Goal: Navigation & Orientation: Find specific page/section

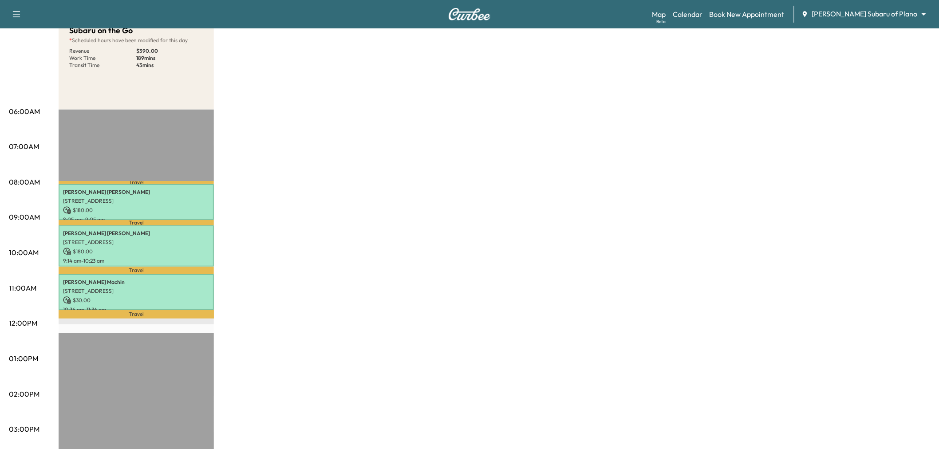
scroll to position [49, 0]
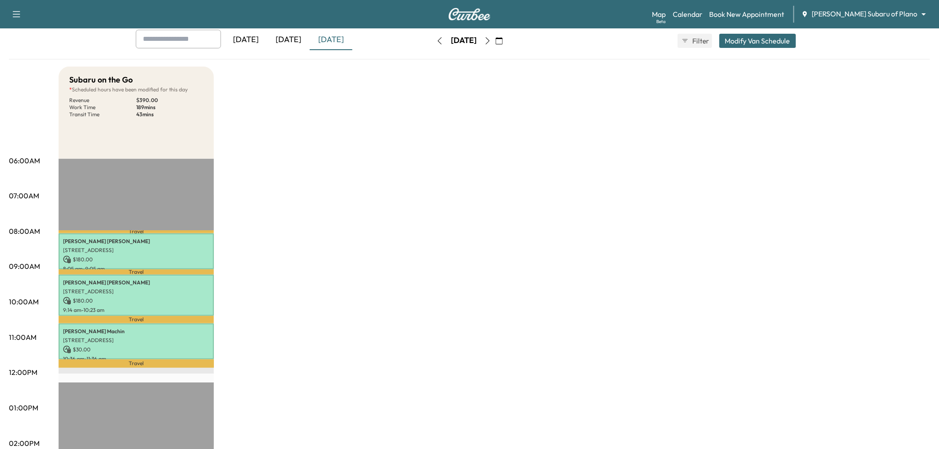
click at [491, 42] on icon "button" at bounding box center [487, 40] width 7 height 7
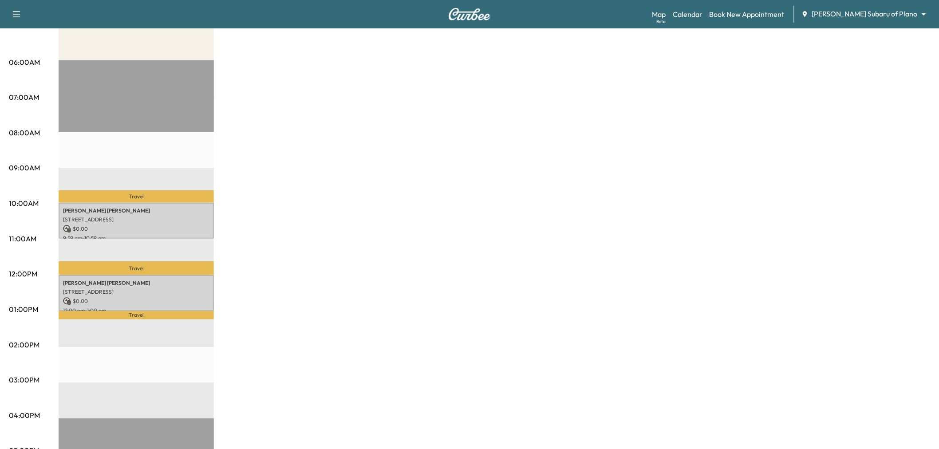
scroll to position [49, 0]
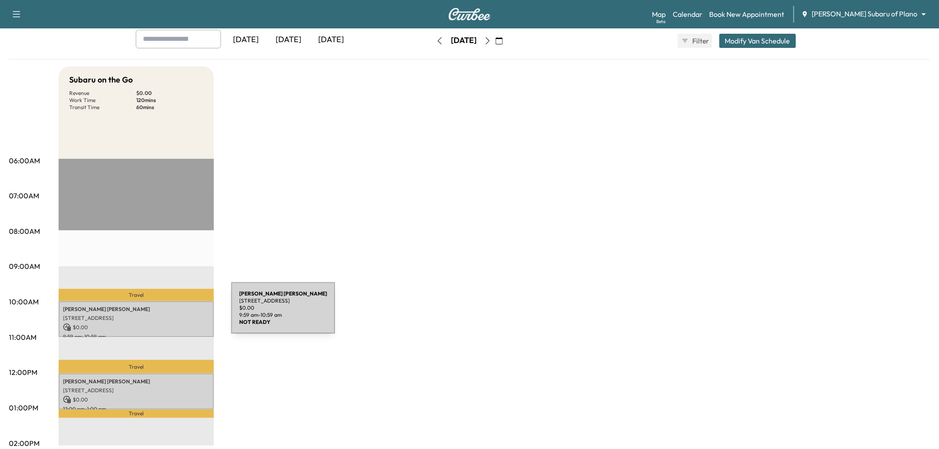
click at [165, 315] on p "860 Acadia Drive, Plano, TX 75023, United States of America" at bounding box center [136, 318] width 146 height 7
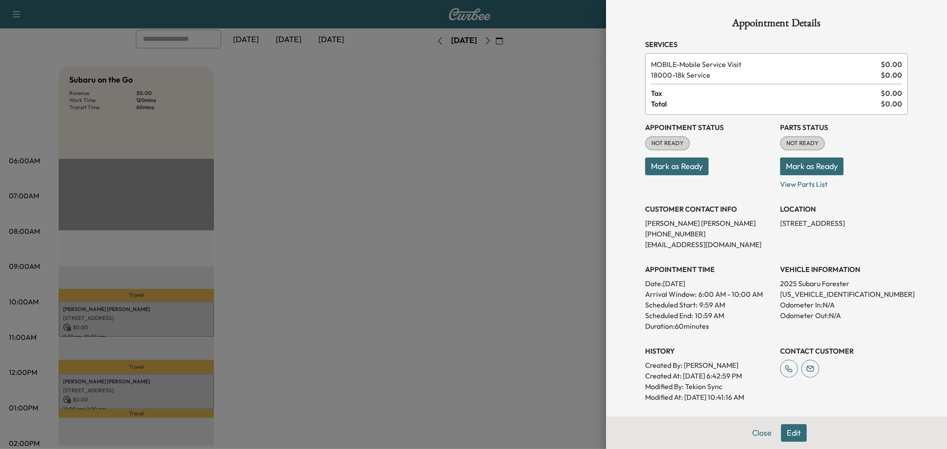
click at [319, 289] on div at bounding box center [473, 224] width 947 height 449
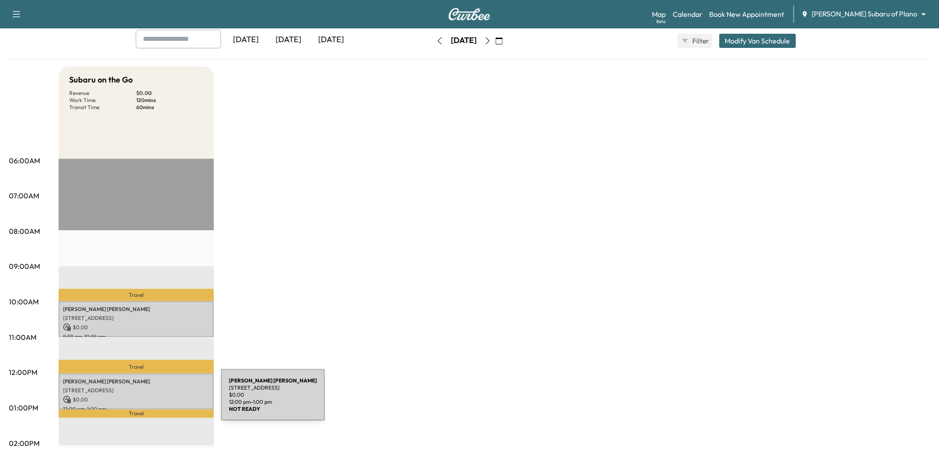
click at [154, 400] on p "$ 0.00" at bounding box center [136, 400] width 146 height 8
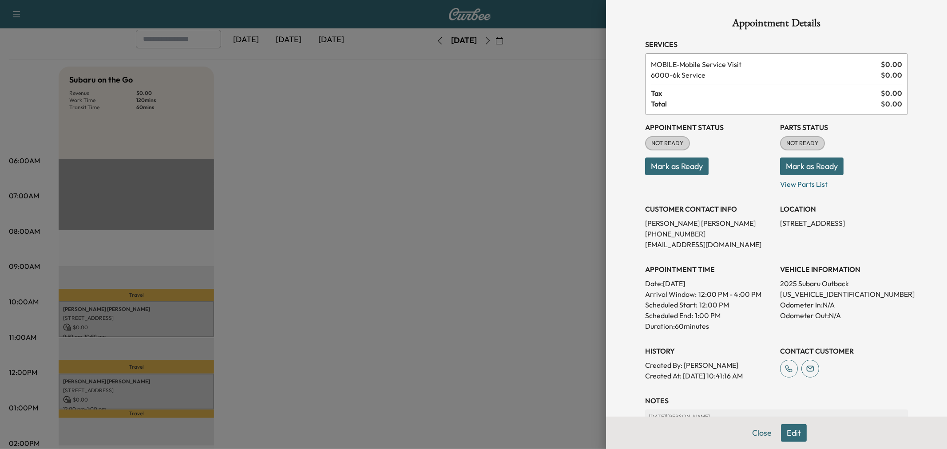
click at [174, 400] on div at bounding box center [473, 224] width 947 height 449
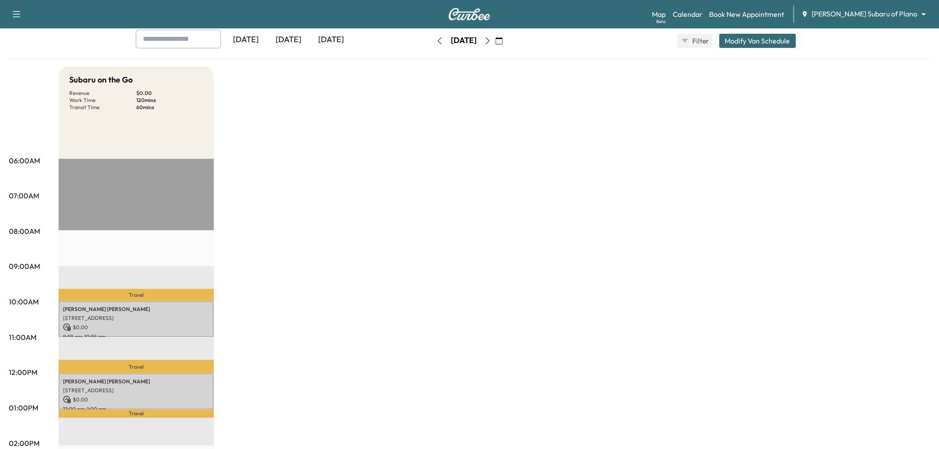
click at [311, 333] on div "Subaru on the Go Revenue $ 0.00 Work Time 120 mins Transit Time 60 mins Travel …" at bounding box center [495, 400] width 872 height 666
click at [324, 245] on div "Subaru on the Go Revenue $ 0.00 Work Time 120 mins Transit Time 60 mins Travel …" at bounding box center [495, 400] width 872 height 666
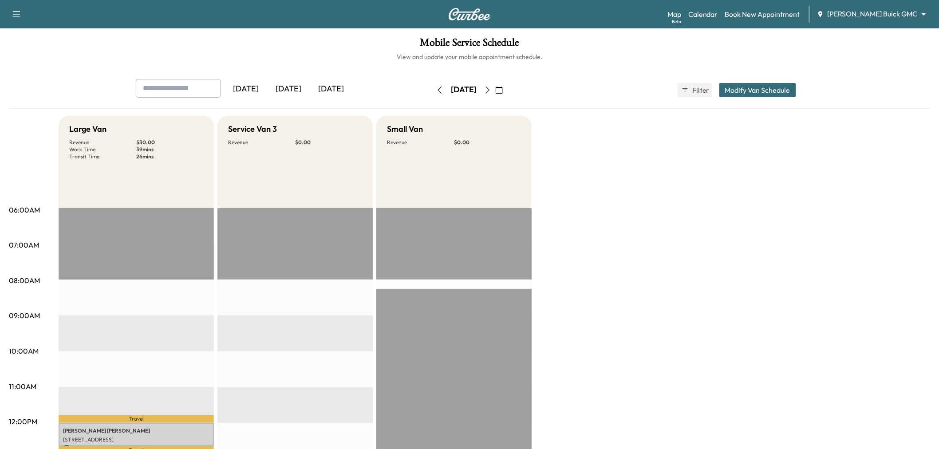
click at [491, 91] on icon "button" at bounding box center [487, 90] width 7 height 7
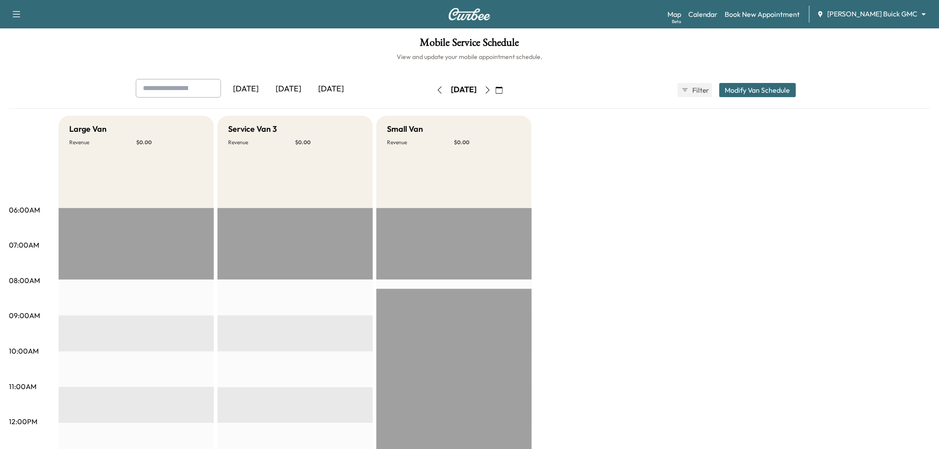
click at [491, 91] on icon "button" at bounding box center [487, 90] width 7 height 7
click at [503, 90] on icon "button" at bounding box center [499, 90] width 7 height 7
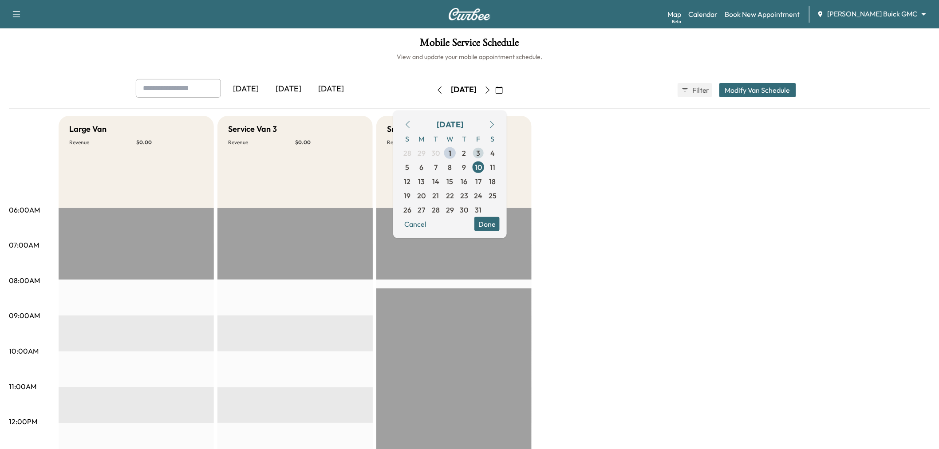
click at [485, 153] on span "3" at bounding box center [478, 153] width 14 height 14
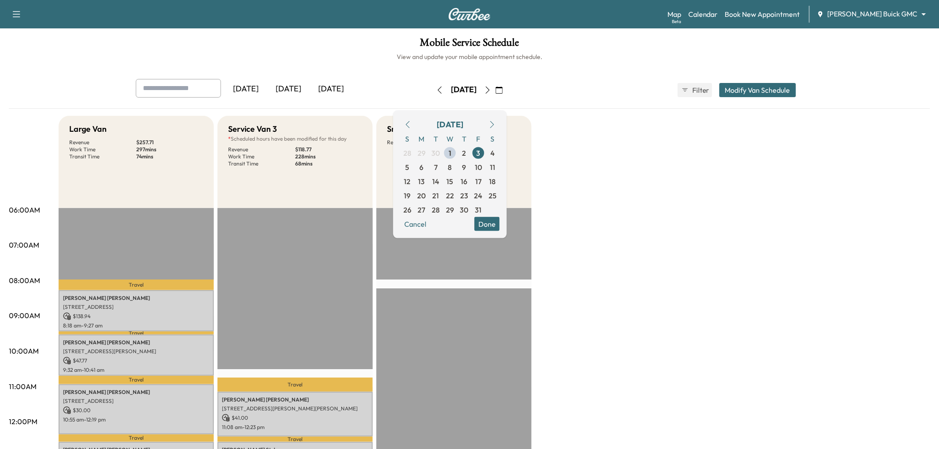
click at [568, 165] on div "Large Van Revenue $ 257.71 Work Time 297 mins Transit Time 74 mins Travel [PERS…" at bounding box center [495, 449] width 872 height 666
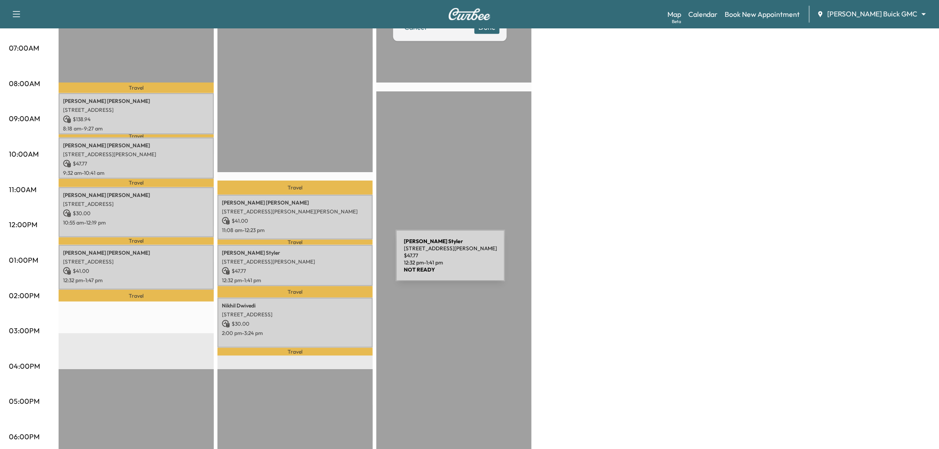
scroll to position [99, 0]
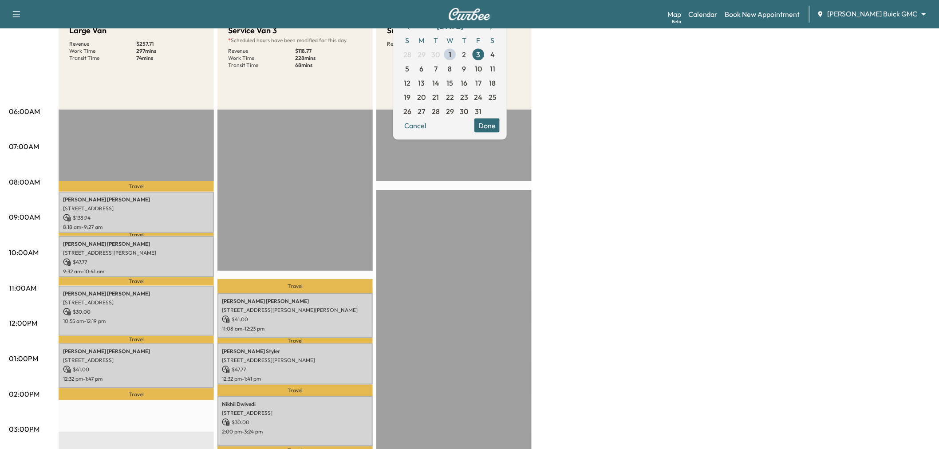
click at [500, 126] on button "Done" at bounding box center [486, 125] width 25 height 14
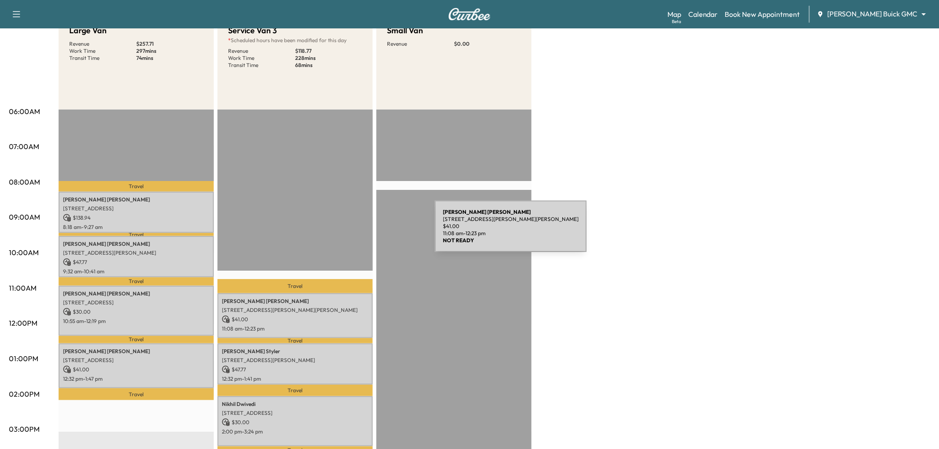
scroll to position [197, 0]
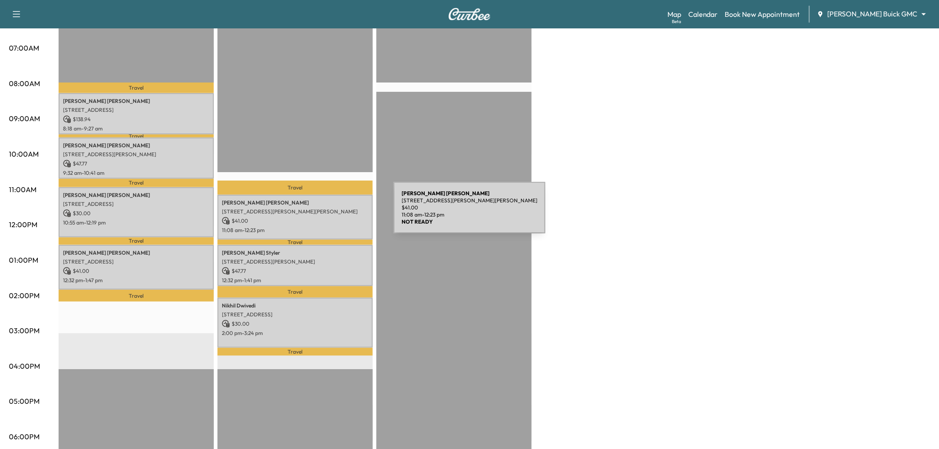
click at [327, 213] on div "[PERSON_NAME] [STREET_ADDRESS][PERSON_NAME][PERSON_NAME] $ 41.00 11:08 am - 12:…" at bounding box center [294, 217] width 155 height 45
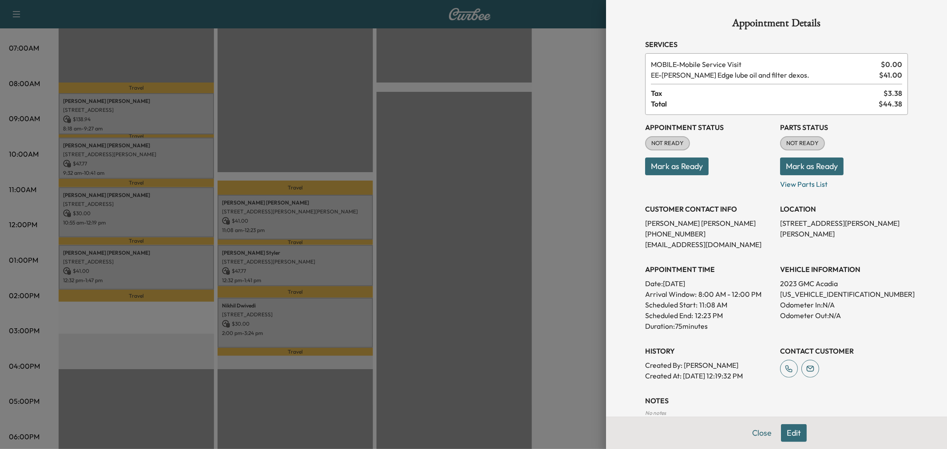
click at [320, 256] on div at bounding box center [473, 224] width 947 height 449
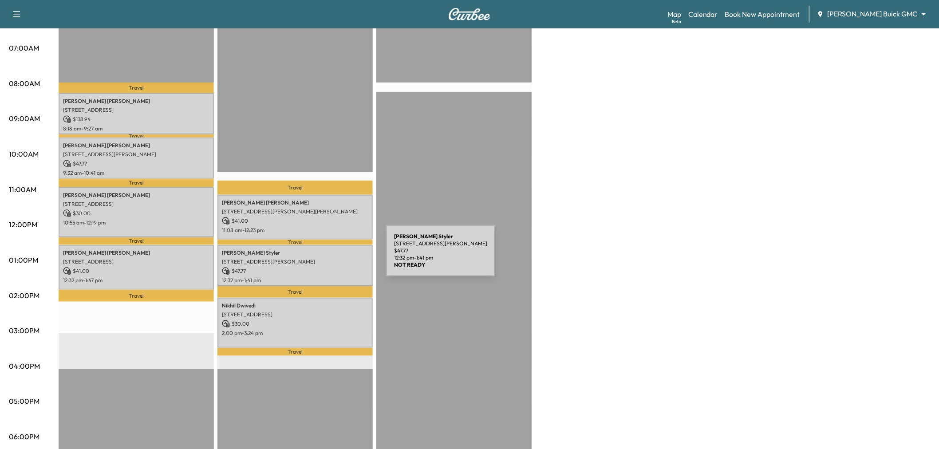
click at [320, 258] on p "[STREET_ADDRESS][PERSON_NAME]" at bounding box center [295, 261] width 146 height 7
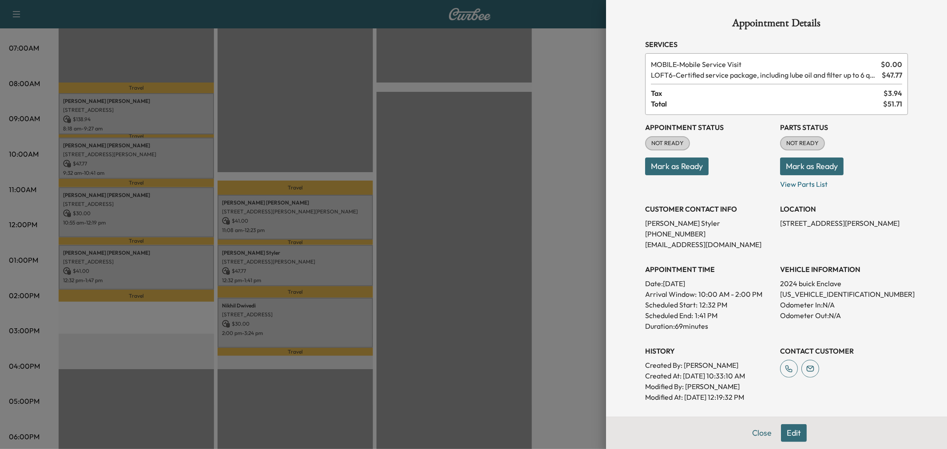
click at [322, 302] on div at bounding box center [473, 224] width 947 height 449
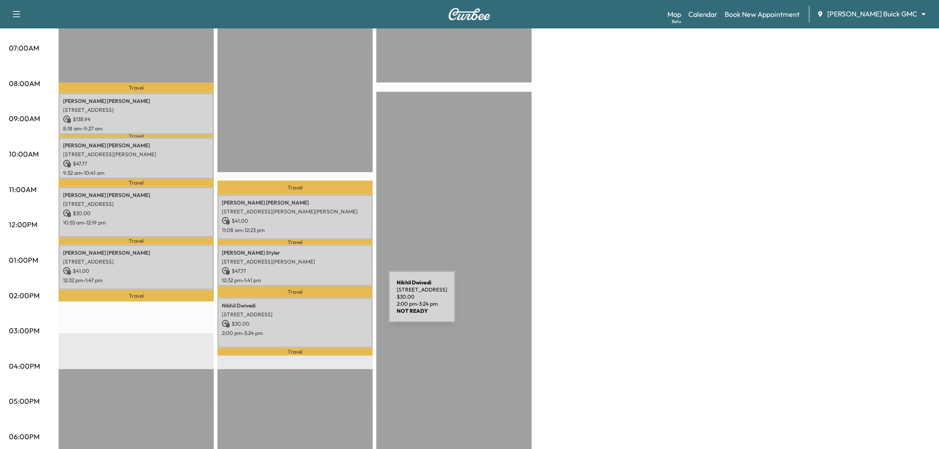
click at [322, 302] on p "[PERSON_NAME]" at bounding box center [295, 305] width 146 height 7
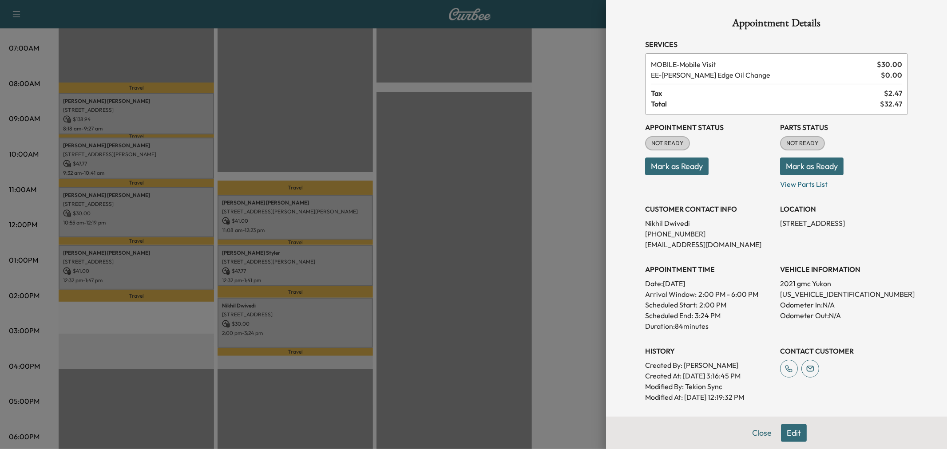
click at [323, 303] on div at bounding box center [473, 224] width 947 height 449
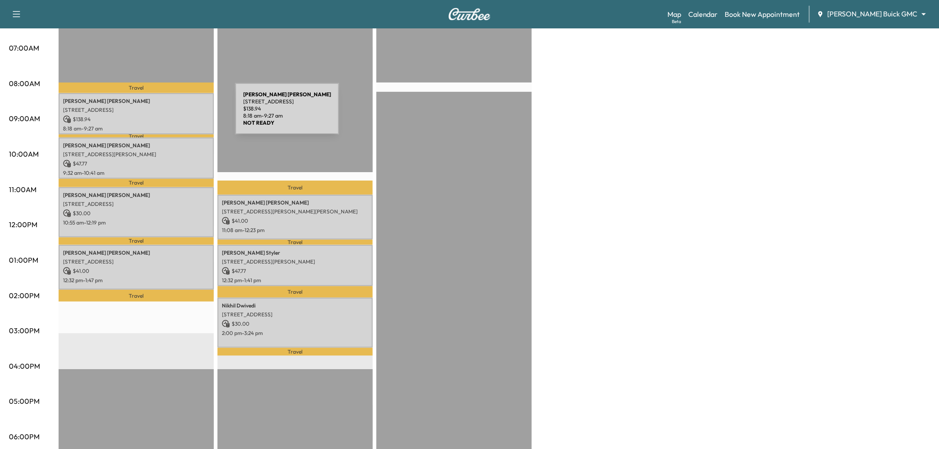
click at [169, 115] on p "$ 138.94" at bounding box center [136, 119] width 146 height 8
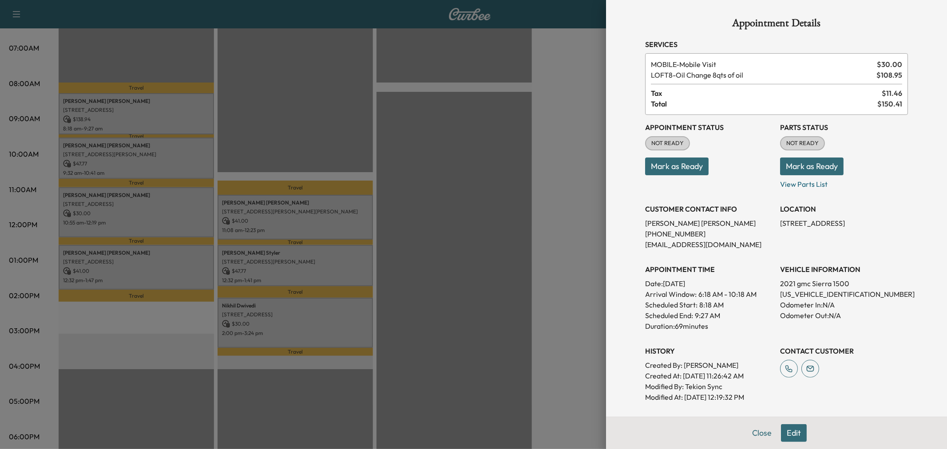
click at [167, 153] on div at bounding box center [473, 224] width 947 height 449
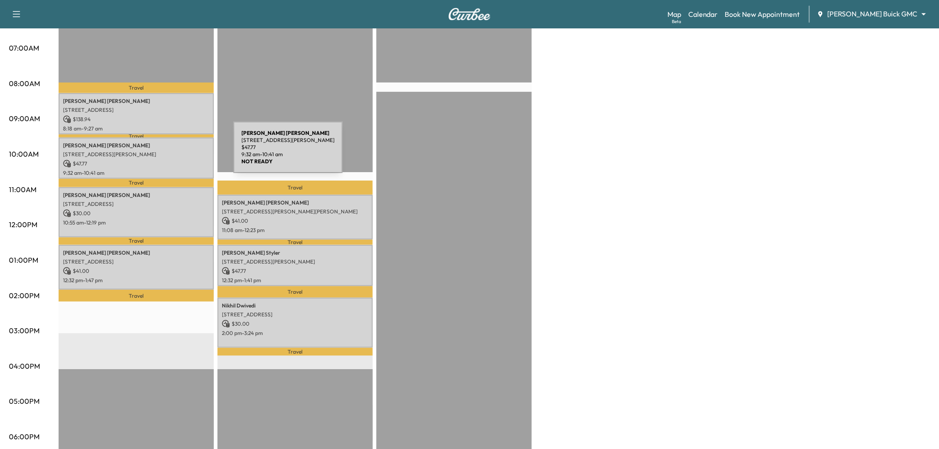
click at [167, 153] on p "[STREET_ADDRESS][PERSON_NAME]" at bounding box center [136, 154] width 146 height 7
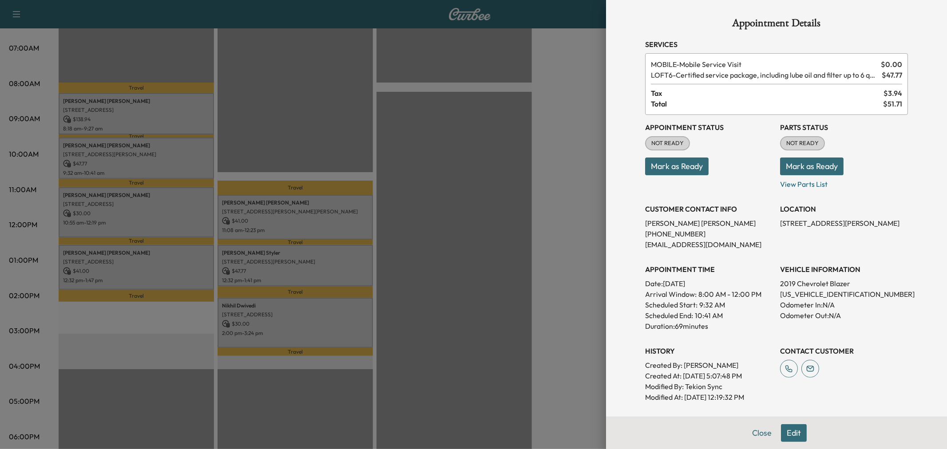
click at [167, 153] on div at bounding box center [473, 224] width 947 height 449
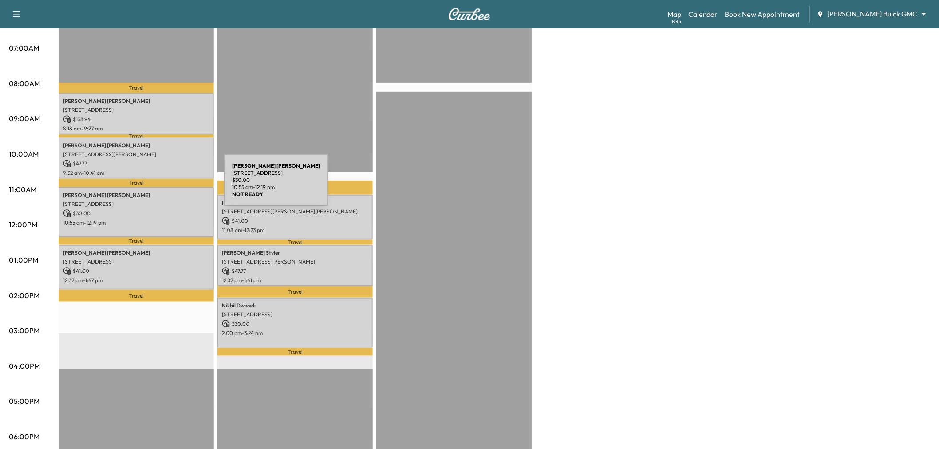
click at [158, 187] on div "[PERSON_NAME] [STREET_ADDRESS] $ 30.00 10:55 am - 12:19 pm" at bounding box center [136, 212] width 155 height 50
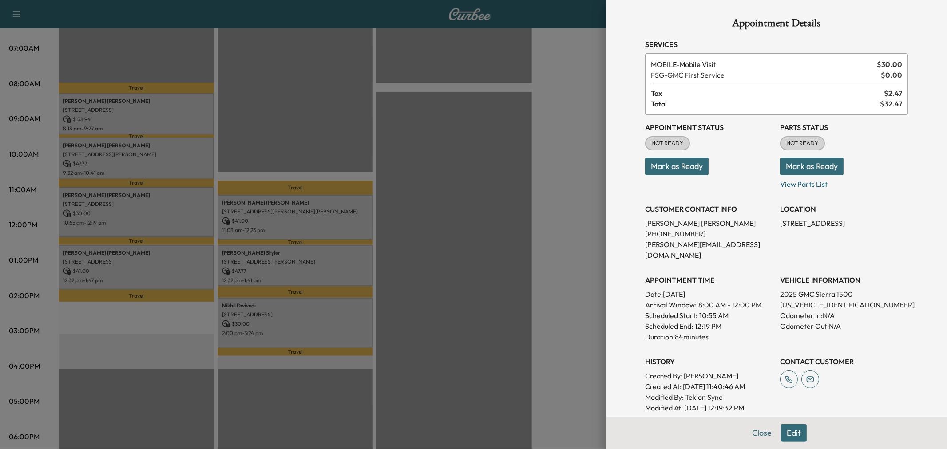
click at [150, 197] on div at bounding box center [473, 224] width 947 height 449
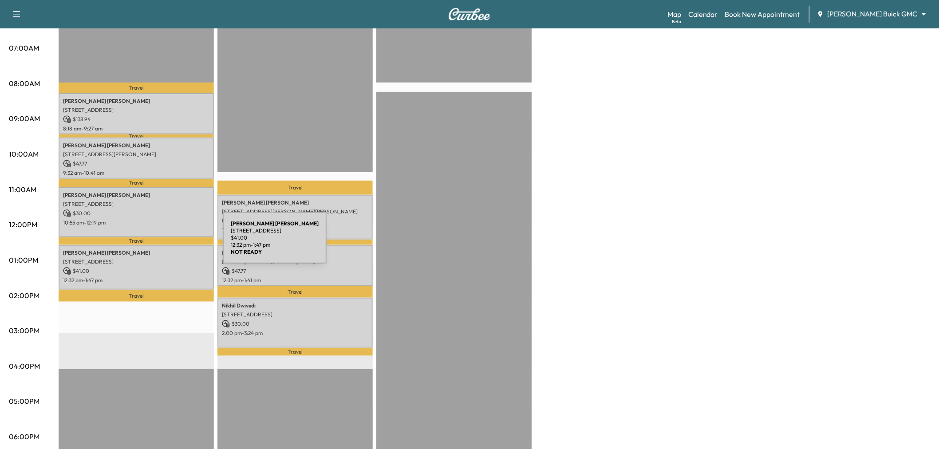
click at [158, 249] on p "[PERSON_NAME]" at bounding box center [136, 252] width 146 height 7
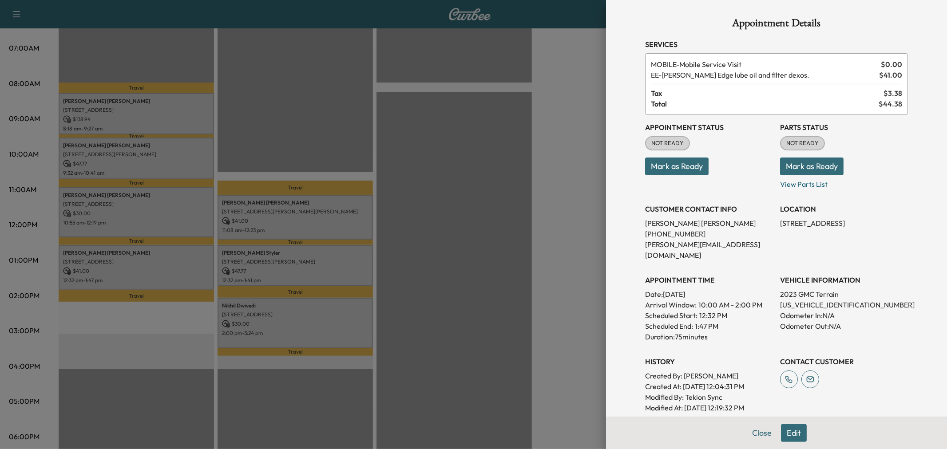
click at [162, 252] on div at bounding box center [473, 224] width 947 height 449
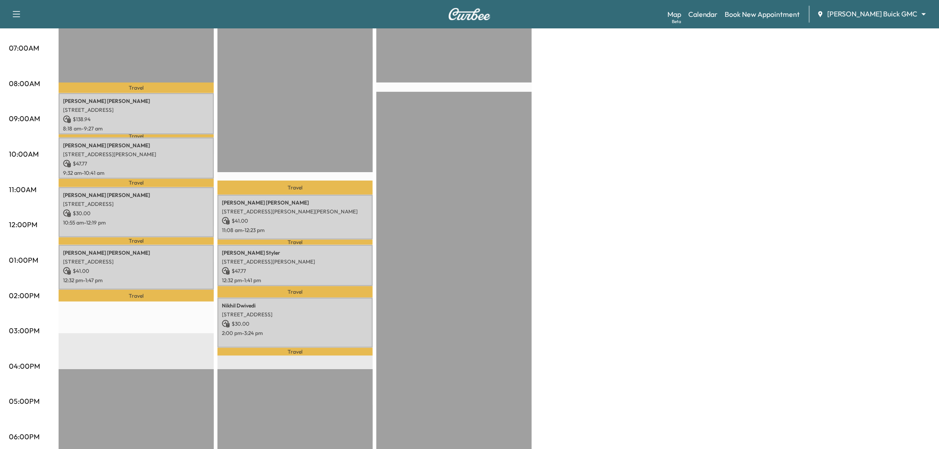
scroll to position [49, 0]
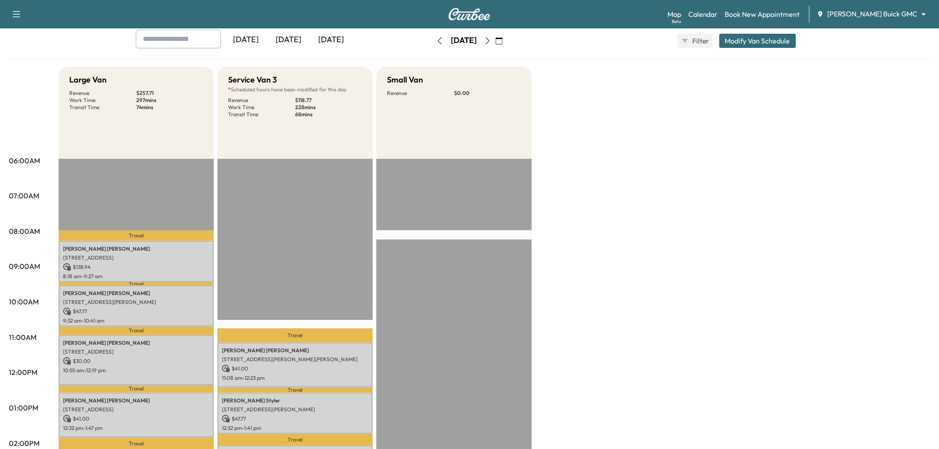
click at [278, 42] on div "[DATE]" at bounding box center [288, 40] width 43 height 20
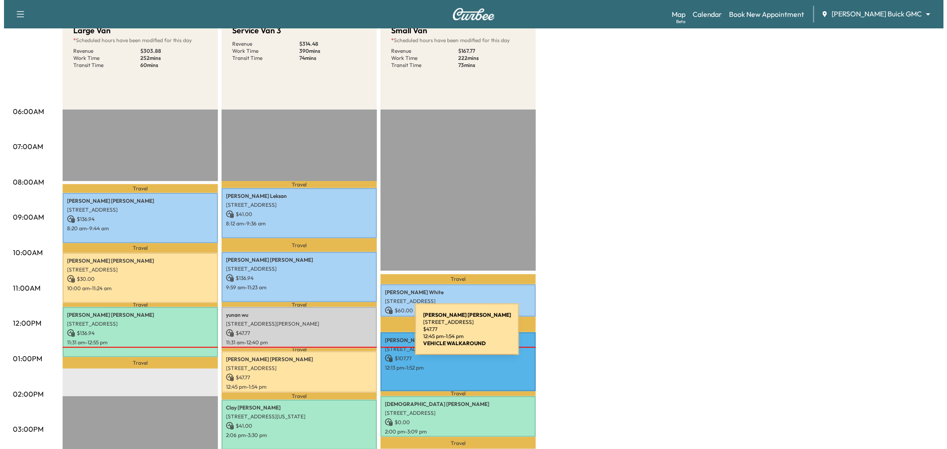
scroll to position [148, 0]
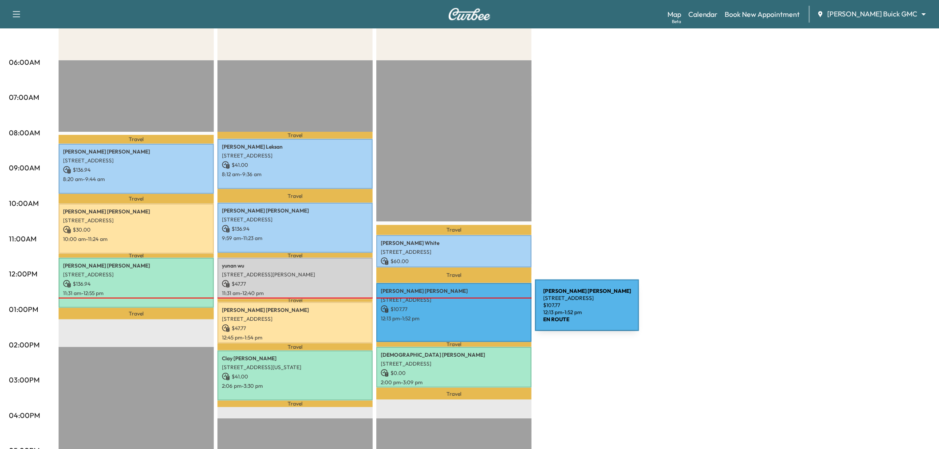
click at [468, 315] on p "12:13 pm - 1:52 pm" at bounding box center [454, 318] width 146 height 7
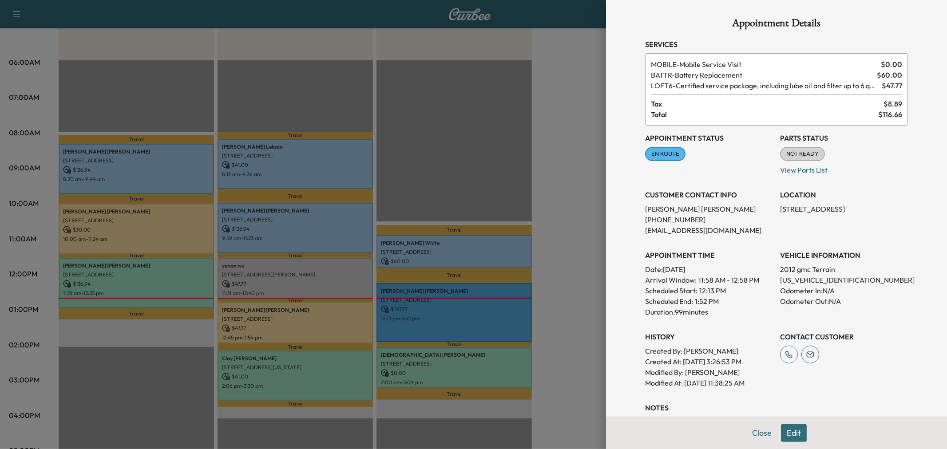
click at [564, 174] on div at bounding box center [473, 224] width 947 height 449
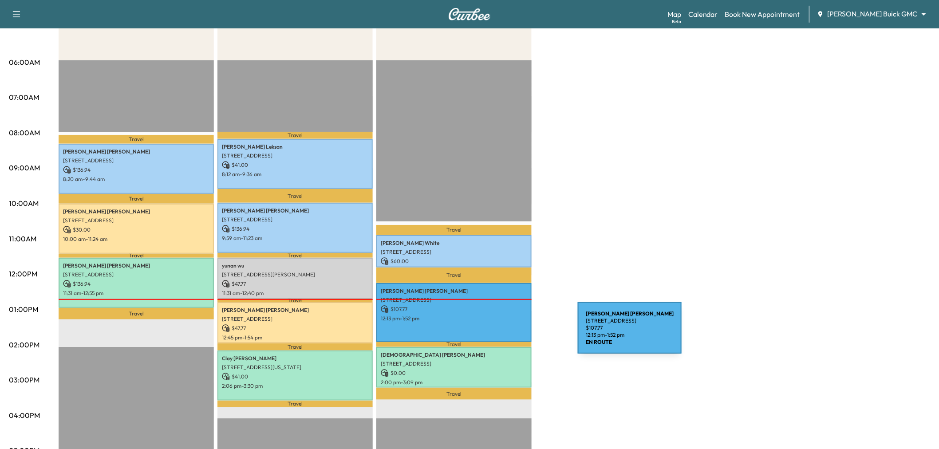
click at [507, 333] on div "[PERSON_NAME] [STREET_ADDRESS][PERSON_NAME] $ 107.77 12:13 pm - 1:52 pm" at bounding box center [453, 312] width 155 height 59
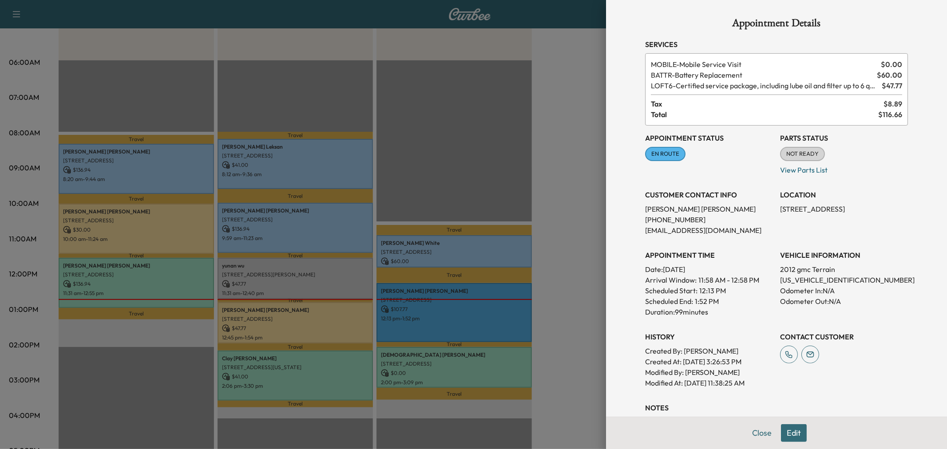
click at [797, 209] on p "[STREET_ADDRESS]" at bounding box center [844, 209] width 128 height 11
copy p "[STREET_ADDRESS]"
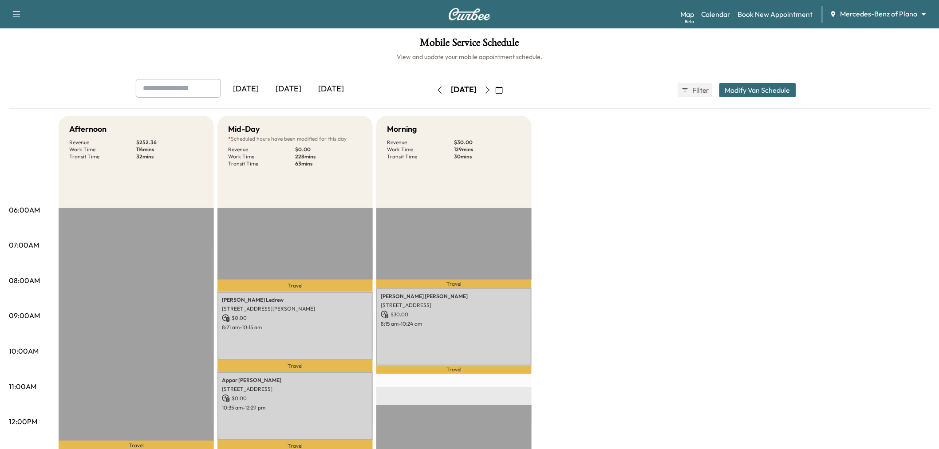
click at [503, 88] on icon "button" at bounding box center [499, 90] width 7 height 7
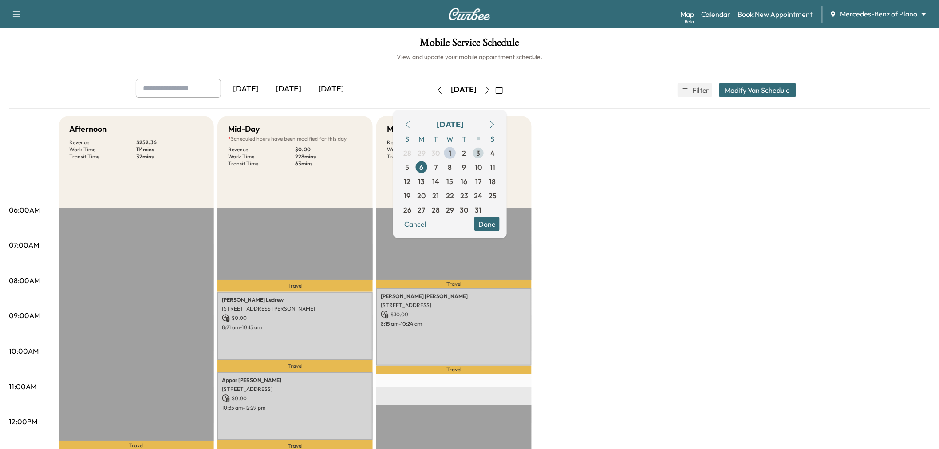
click at [481, 151] on span "3" at bounding box center [479, 152] width 4 height 11
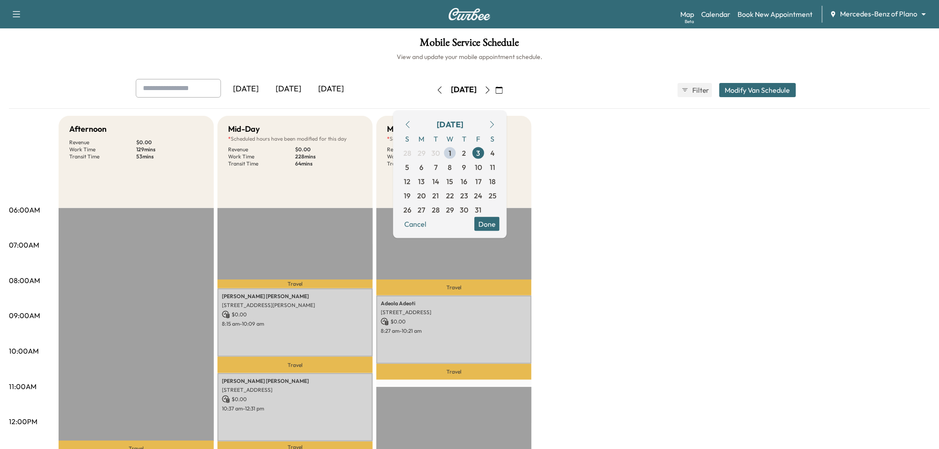
drag, startPoint x: 583, startPoint y: 188, endPoint x: 582, endPoint y: 193, distance: 4.5
click at [583, 189] on div "Afternoon Revenue $ 0.00 Work Time 129 mins Transit Time 53 mins Travel JOSHUA …" at bounding box center [495, 449] width 872 height 666
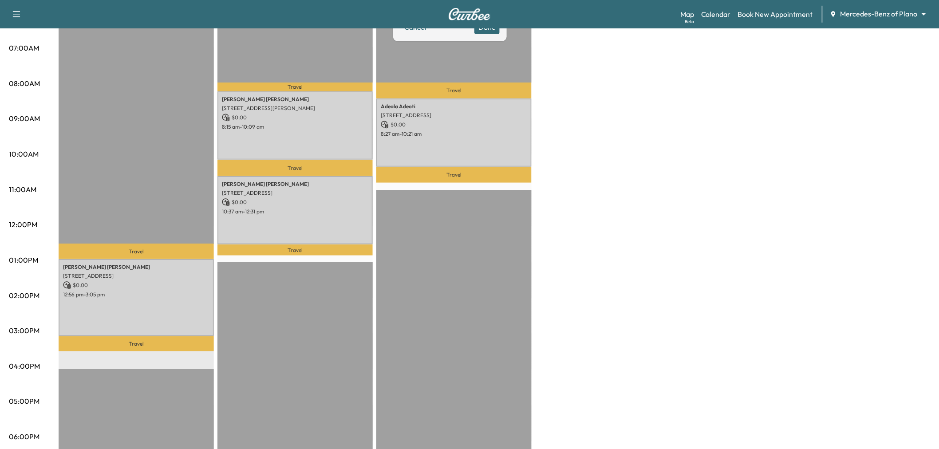
scroll to position [49, 0]
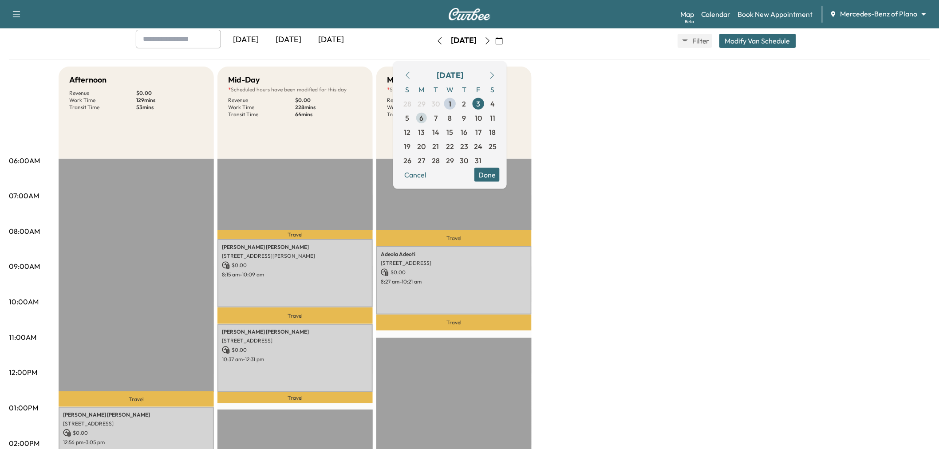
click at [424, 117] on span "6" at bounding box center [422, 117] width 4 height 11
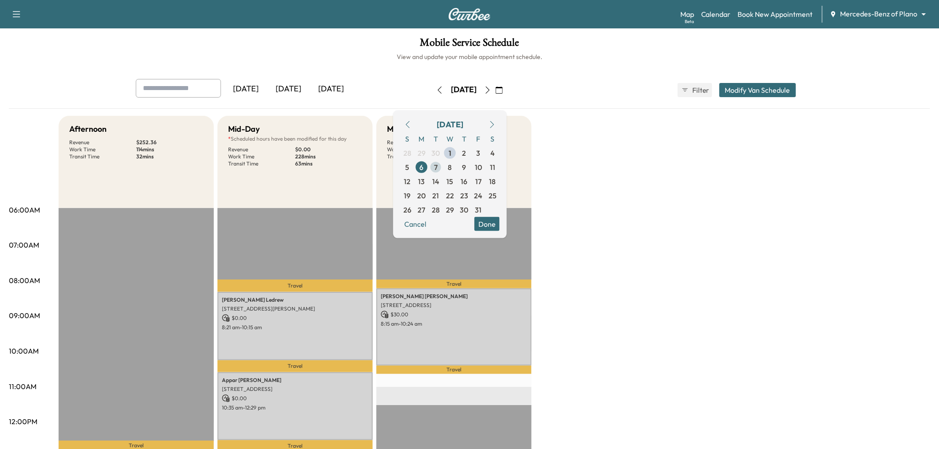
click at [438, 168] on span "7" at bounding box center [436, 167] width 4 height 11
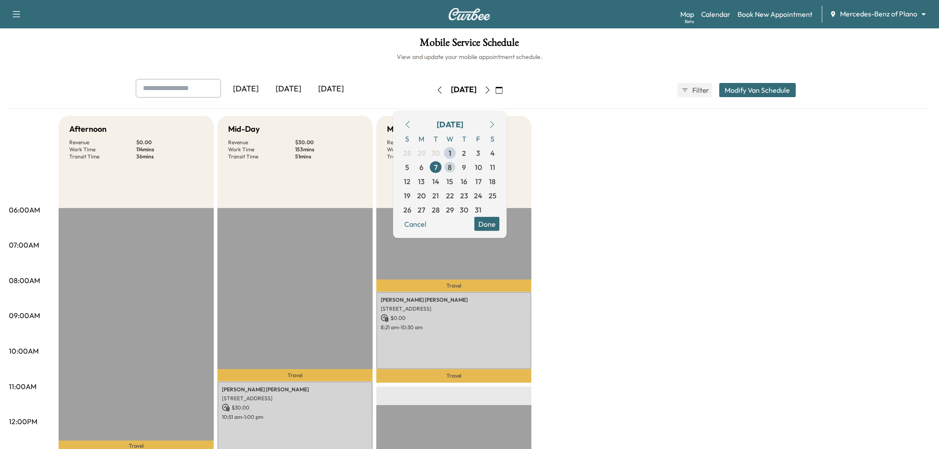
click at [457, 166] on span "8" at bounding box center [450, 167] width 14 height 14
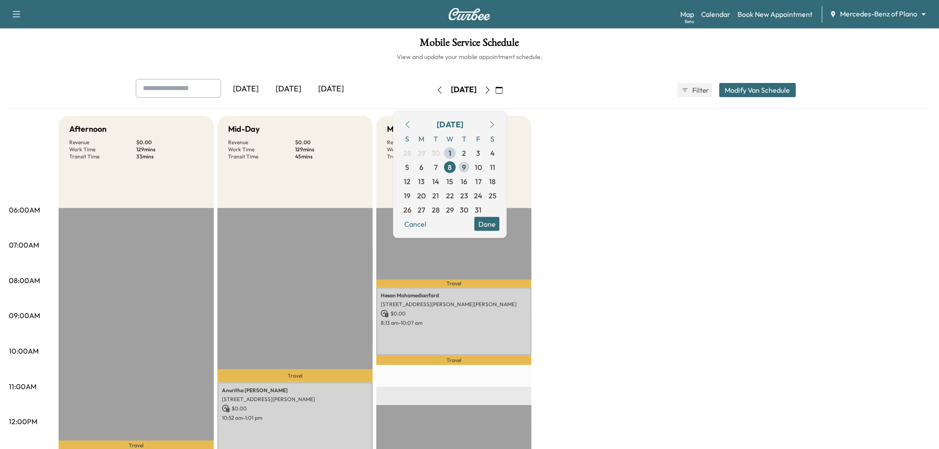
click at [466, 166] on span "9" at bounding box center [464, 167] width 4 height 11
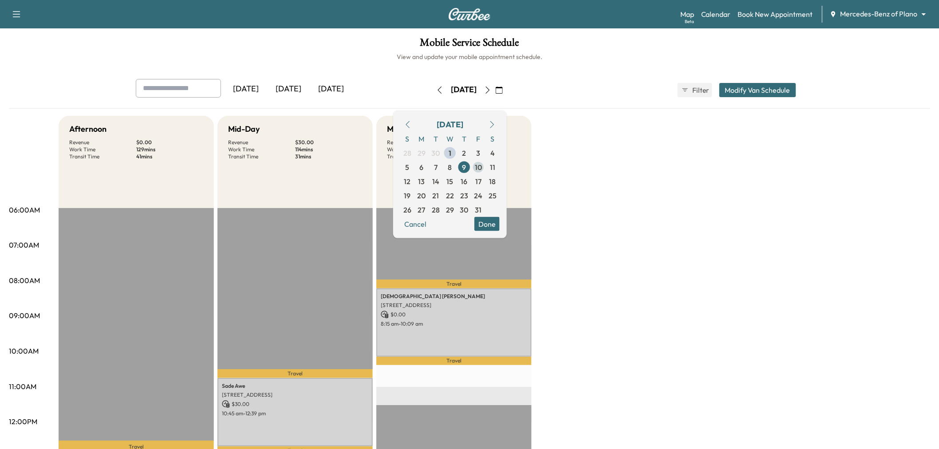
click at [482, 166] on span "10" at bounding box center [478, 167] width 7 height 11
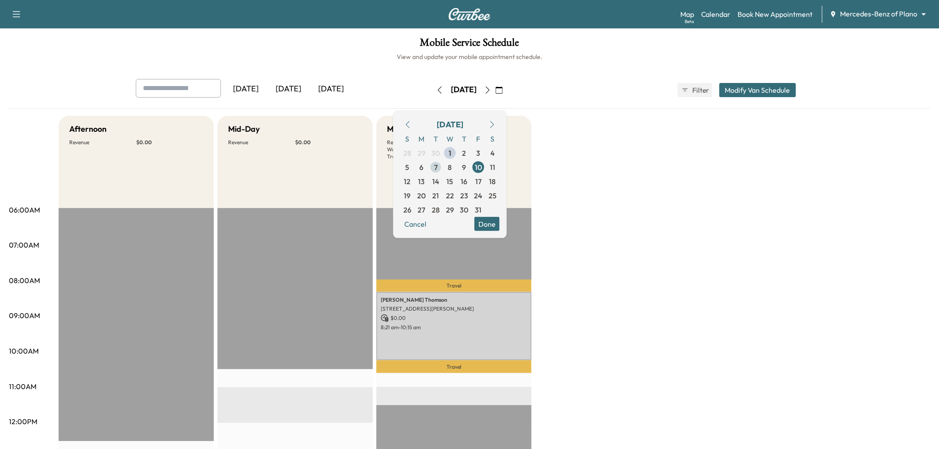
click at [443, 166] on span "7" at bounding box center [436, 167] width 14 height 14
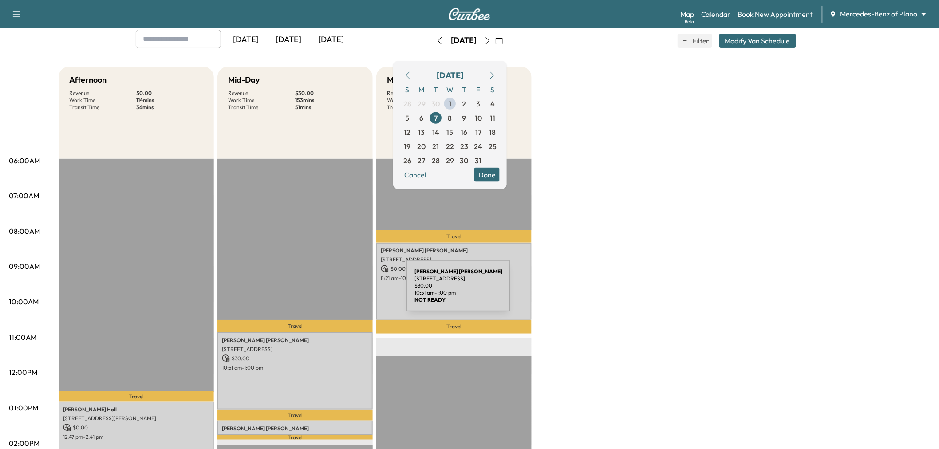
scroll to position [148, 0]
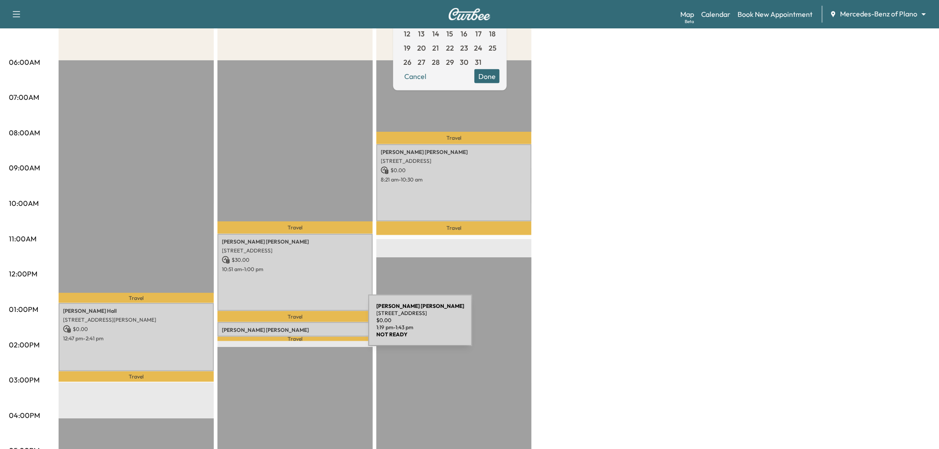
click at [302, 327] on p "Susan Struthers" at bounding box center [295, 330] width 146 height 7
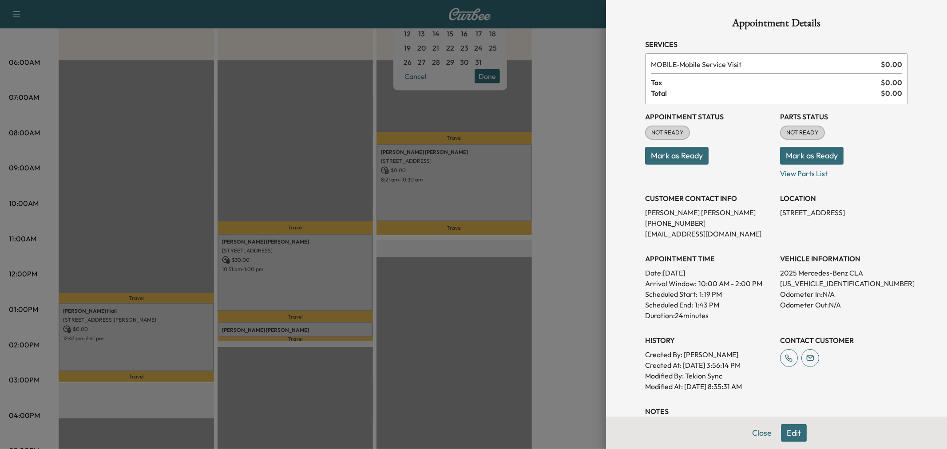
click at [272, 163] on div at bounding box center [473, 224] width 947 height 449
